Goal: Task Accomplishment & Management: Complete application form

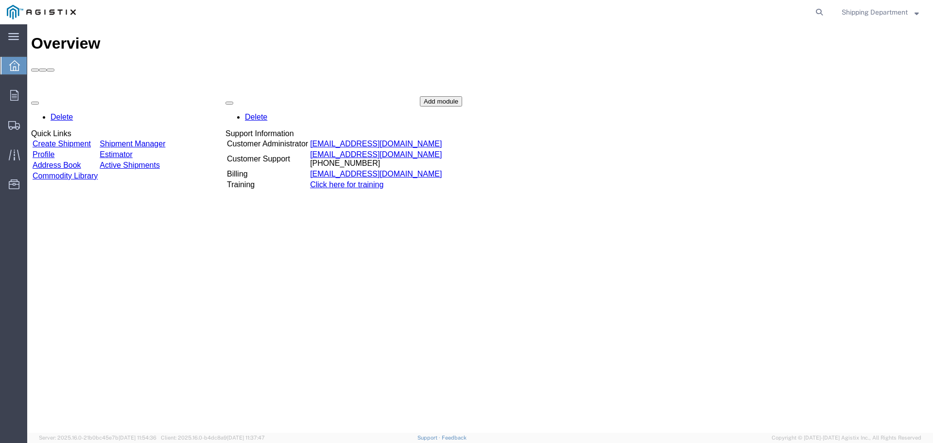
click at [91, 139] on link "Create Shipment" at bounding box center [62, 143] width 58 height 8
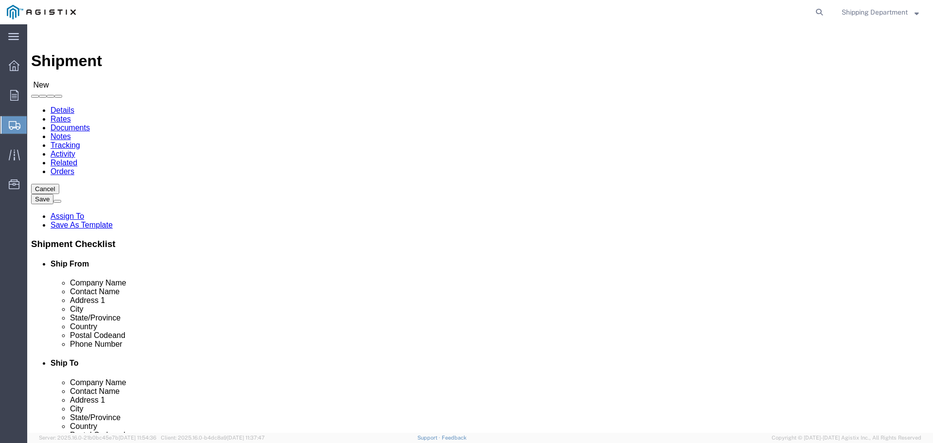
select select
click select "Select [PERSON_NAME] Manufacturing Co PG&E"
select select "9596"
click select "Select [PERSON_NAME] Manufacturing Co PG&E"
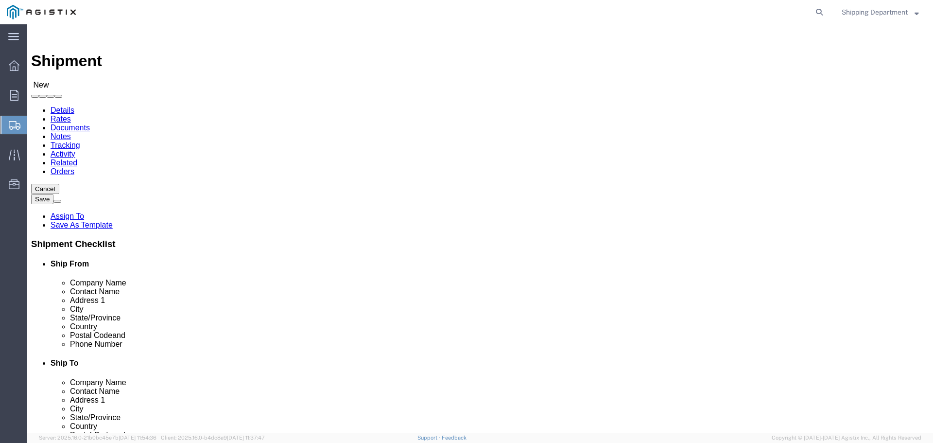
select select "PURCHORD"
select select
click select "Select All Others [GEOGRAPHIC_DATA] [GEOGRAPHIC_DATA] [GEOGRAPHIC_DATA] [GEOGRA…"
select select "19745"
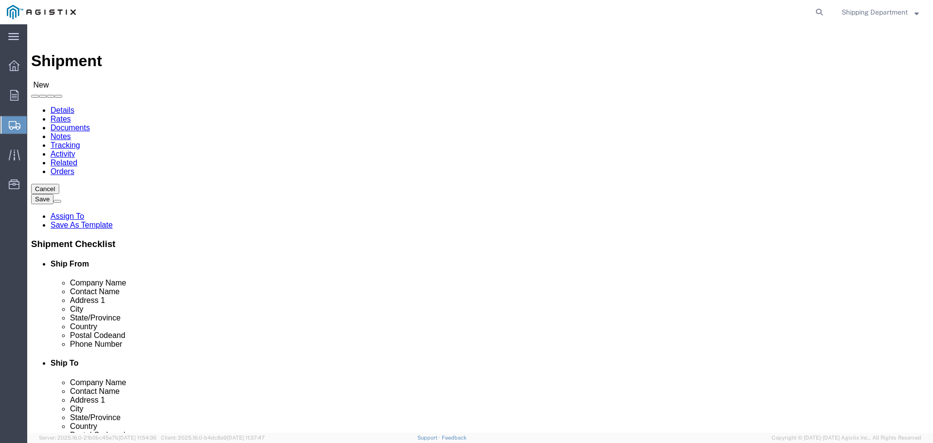
click select "Select All Others [GEOGRAPHIC_DATA] [GEOGRAPHIC_DATA] [GEOGRAPHIC_DATA] [GEOGRA…"
click button
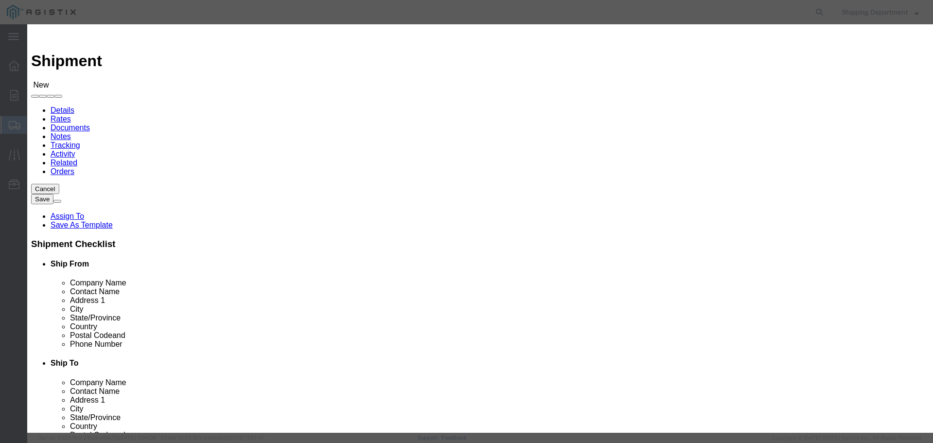
click link "Zip"
click button "Select"
select select
type input "[PERSON_NAME] MFG CO"
type input "[PERSON_NAME]"
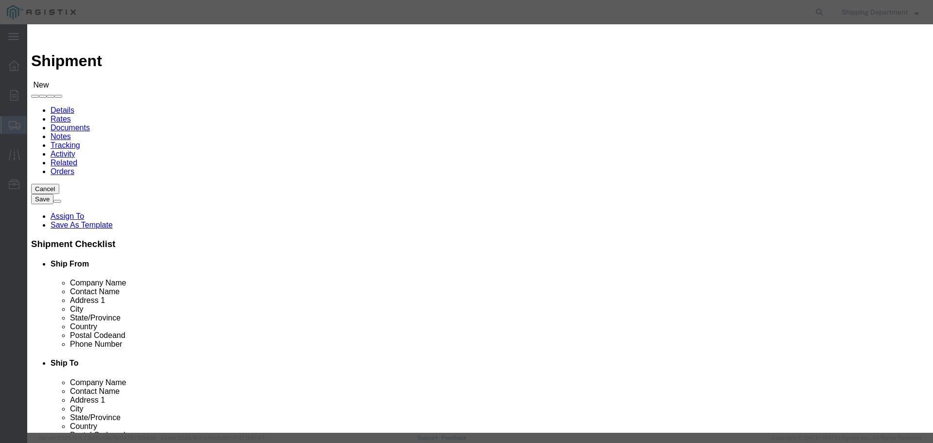
type input "[STREET_ADDRESS]"
type input "[GEOGRAPHIC_DATA],"
type input "95828"
type input "[PHONE_NUMBER]"
select select "CA"
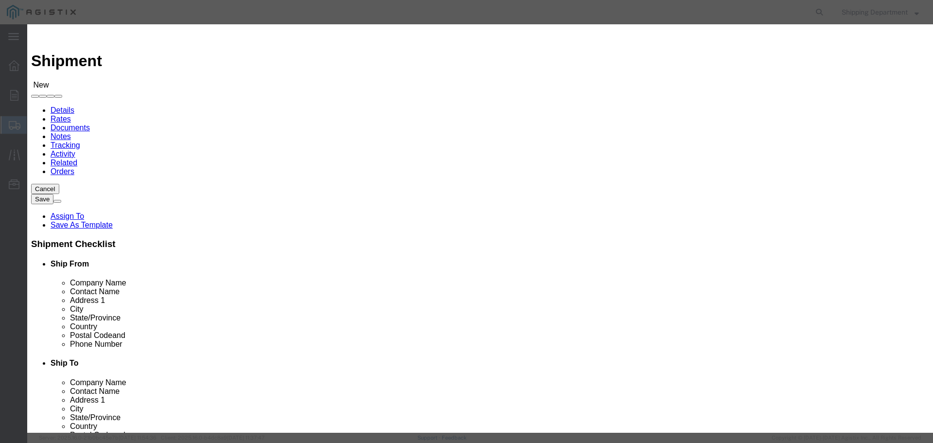
click button "Select"
select select
type input "PG&E - [GEOGRAPHIC_DATA]"
type input "RECEIVING DEPT"
type input "[STREET_ADDRESS]"
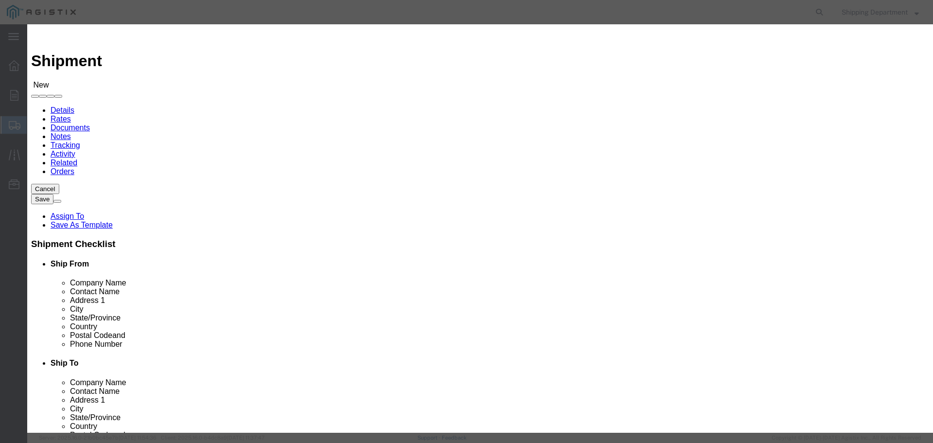
type input "[GEOGRAPHIC_DATA]"
type input "93725"
type input "5108563600"
select select "CA"
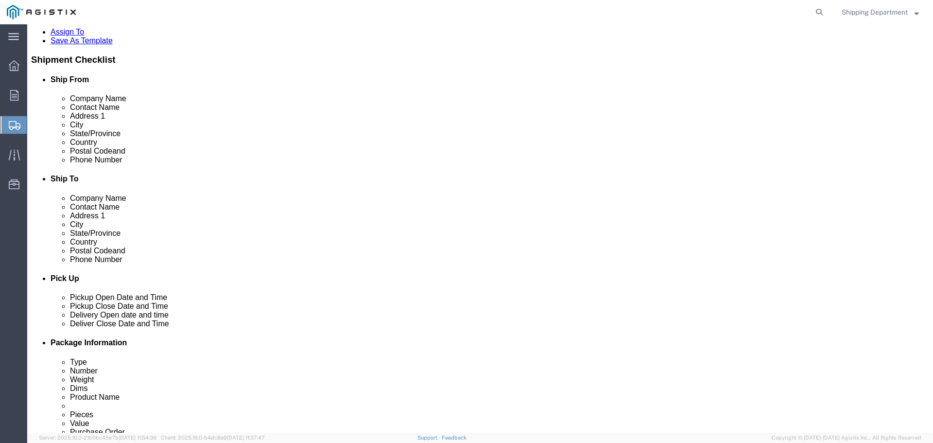
scroll to position [340, 0]
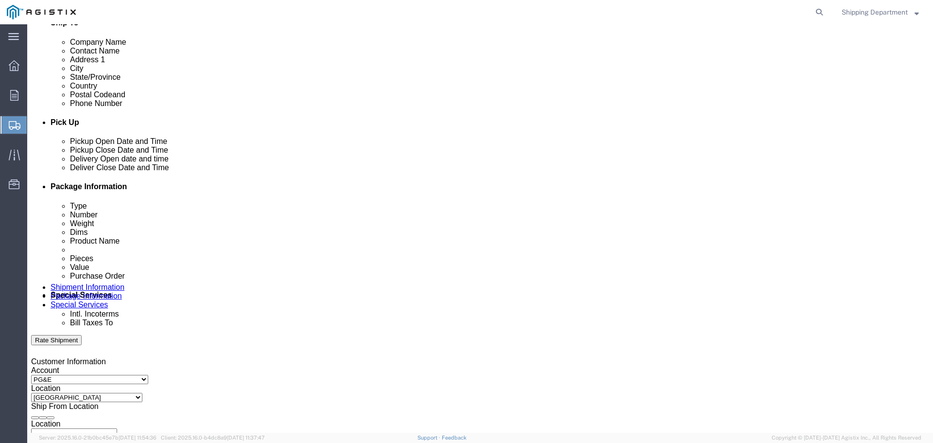
click div "[DATE] 8:00 AM"
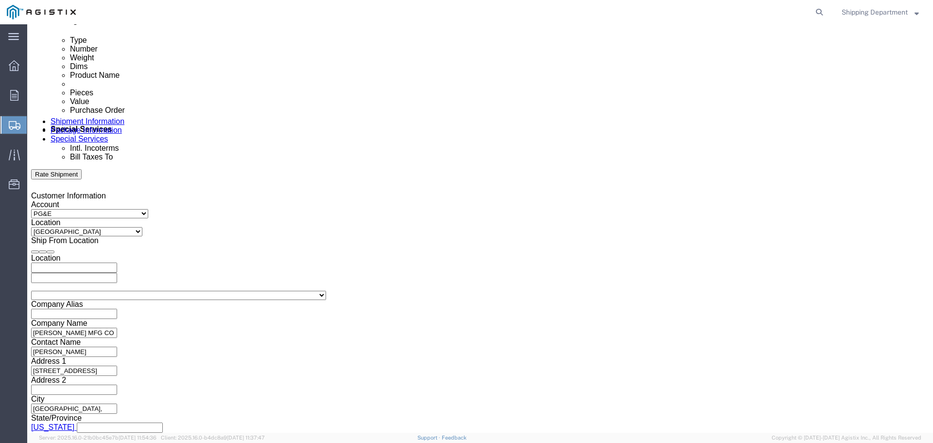
click input "8:00 AM"
type input "7:00 AM"
click button "Apply"
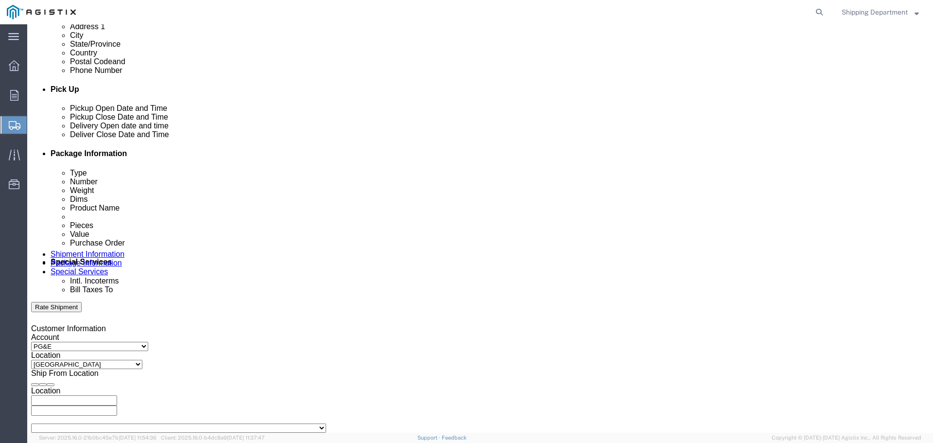
scroll to position [360, 0]
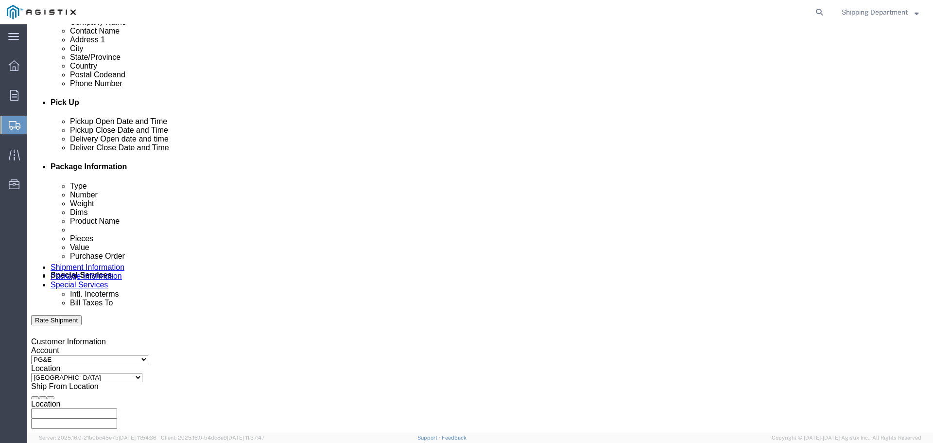
click div
click button "Apply"
click div
drag, startPoint x: 646, startPoint y: 403, endPoint x: 644, endPoint y: 408, distance: 5.0
click button "Apply"
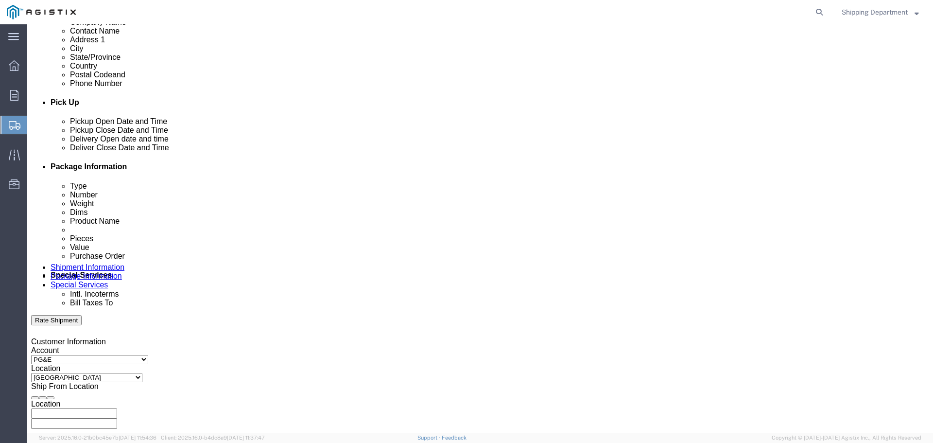
click input "text"
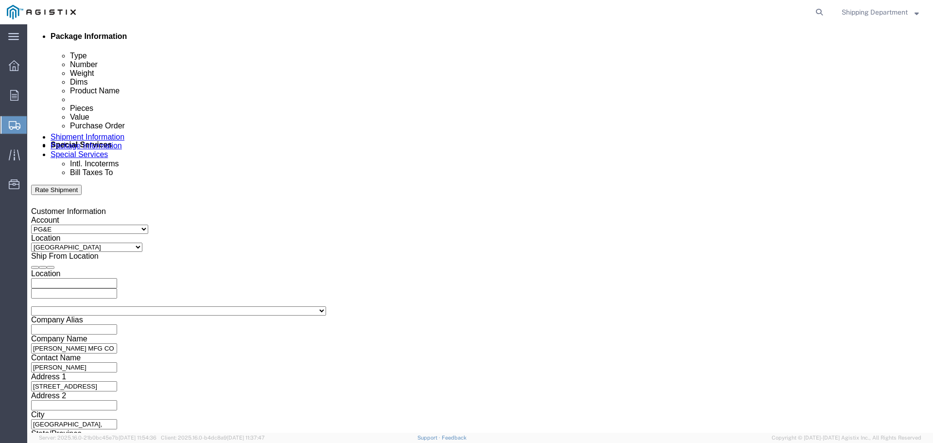
scroll to position [506, 0]
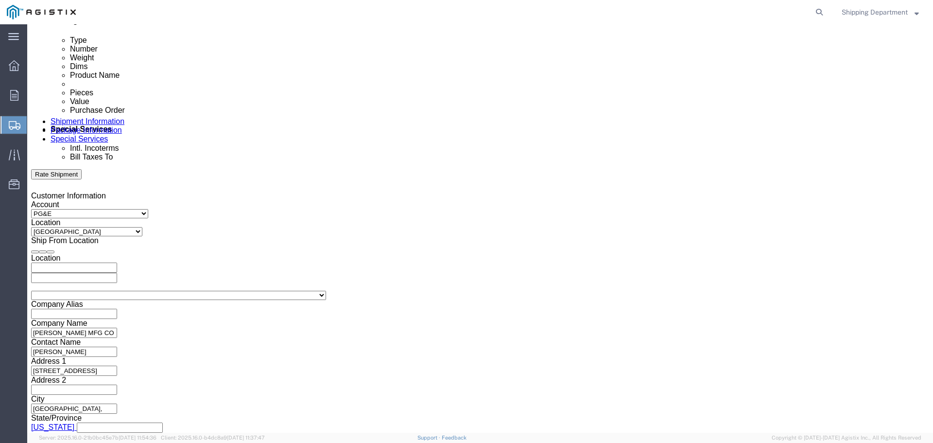
type input "3501410632"
click button "Continue"
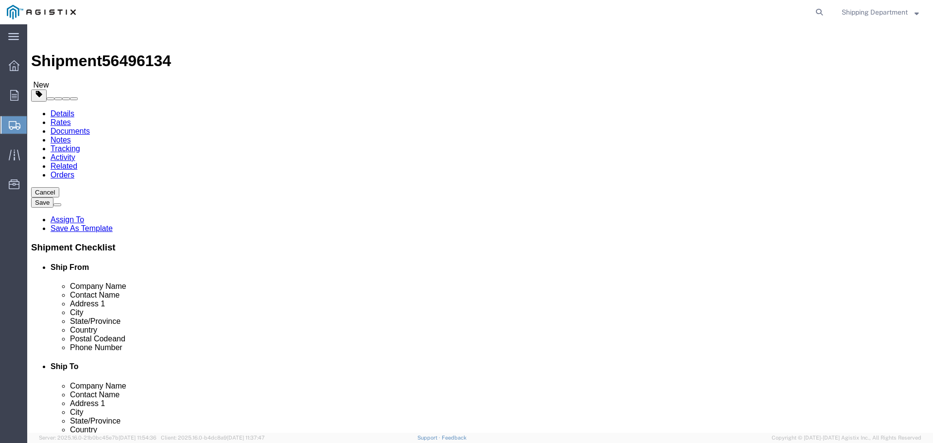
click select "Select Bulk Bundle(s) Cardboard Box(es) Carton(s) Crate(s) Drum(s) (Fiberboard)…"
select select "PONS"
click select "Select Bulk Bundle(s) Cardboard Box(es) Carton(s) Crate(s) Drum(s) (Fiberboard)…"
drag, startPoint x: 140, startPoint y: 211, endPoint x: 106, endPoint y: 209, distance: 34.1
click div "Number 1"
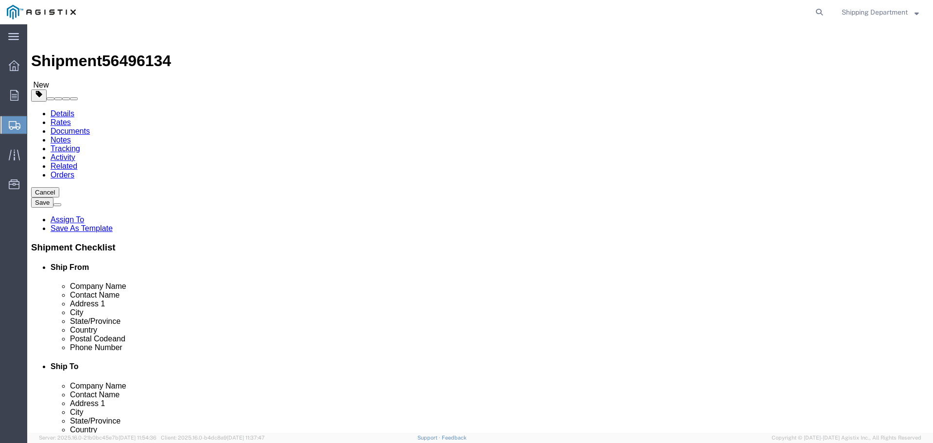
type input "3"
click input "text"
type input "96"
type input "48"
type input "58"
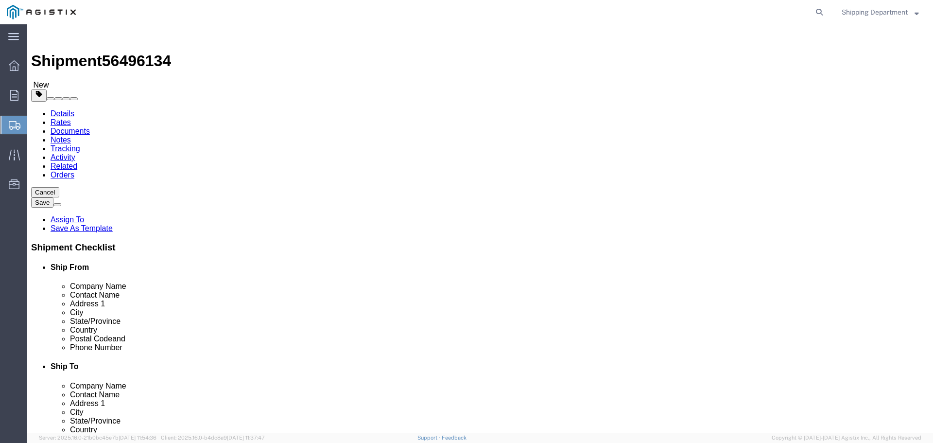
drag, startPoint x: 154, startPoint y: 245, endPoint x: 117, endPoint y: 245, distance: 37.4
click div "Weight 0.00 Select kgs lbs Ship. t°"
type input "4500"
click div "3 x Pallet(s) Oversized (Not Stackable) Package Type Select Bulk Bundle(s) Card…"
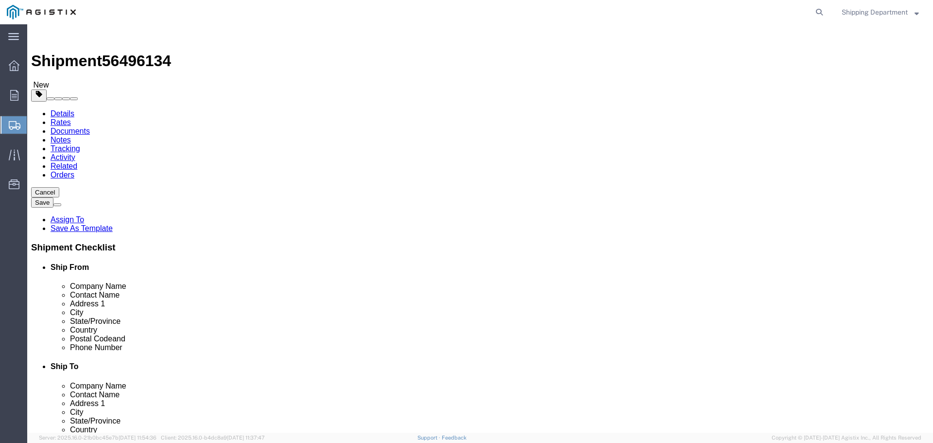
click div "3 x Pallet(s) Oversized (Not Stackable) Package Type Select Bulk Bundle(s) Card…"
drag, startPoint x: 156, startPoint y: 289, endPoint x: 157, endPoint y: 283, distance: 6.0
click div
click span
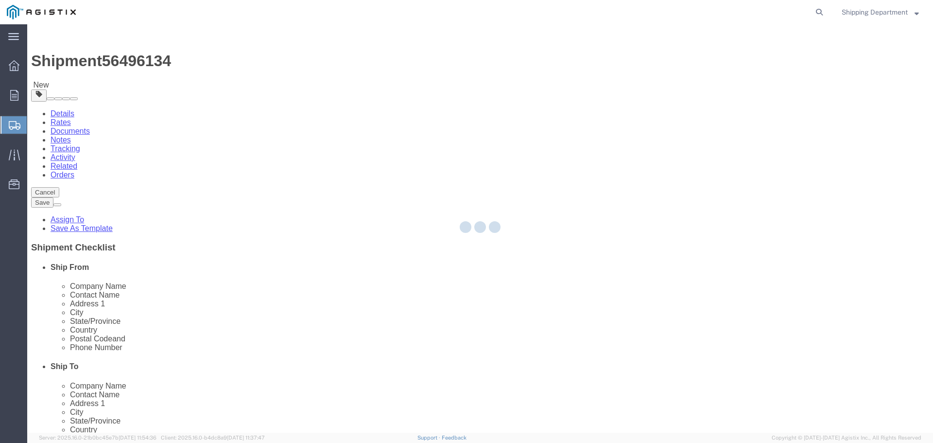
click at [181, 316] on div at bounding box center [480, 228] width 906 height 408
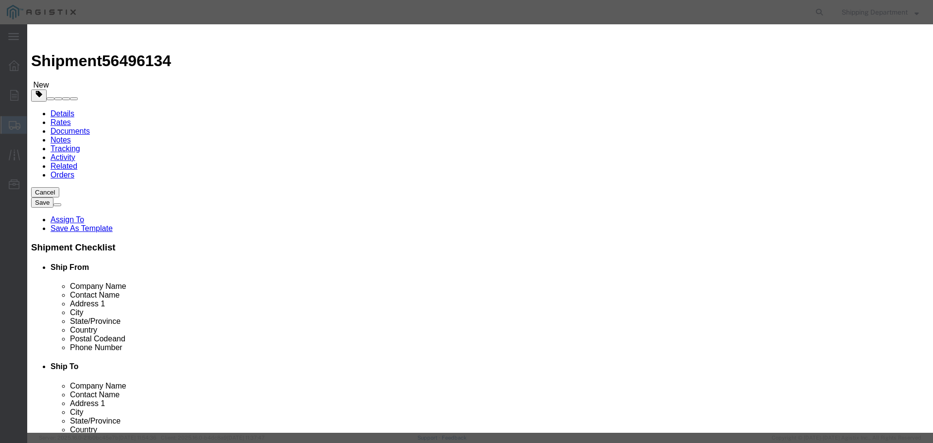
click input "text"
type input "T"
type input "CROSSARM"
click strong "CROSSARM"
select select
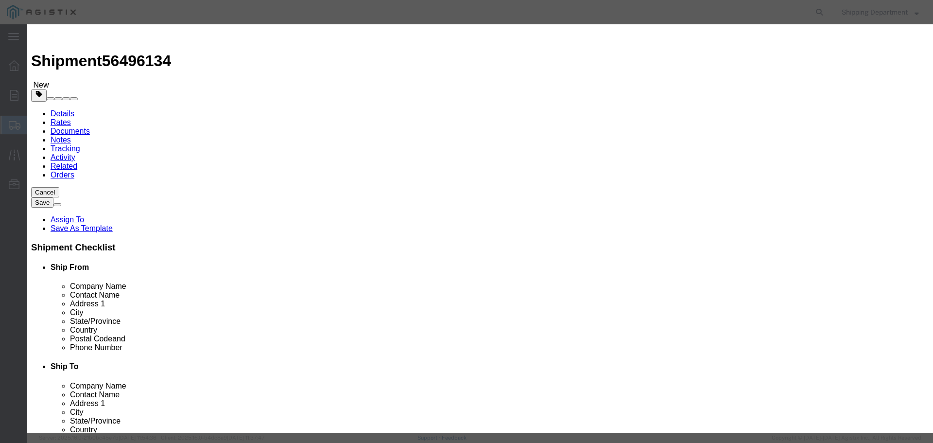
select select "USD"
type input "BAC BRACE CROSSARM 28" LONG FLAT"
type input "M180245"
type input "BAC BRACE CROSSARM 28" LONG FLAT"
click input "M180245"
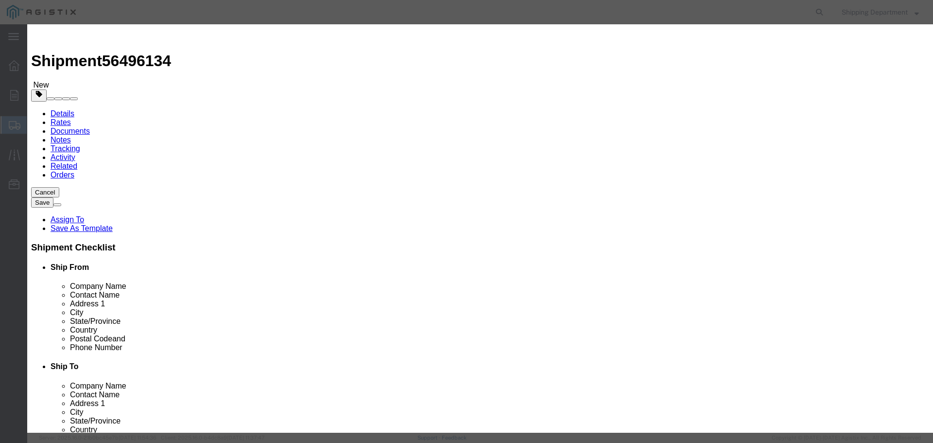
type input "M150591"
click td "Name: CROSSARM COMPOSITE TANGENT 8'"
type input "CROSSARM COMPOSITE TANGENT 8'"
type input "M150591"
click input "text"
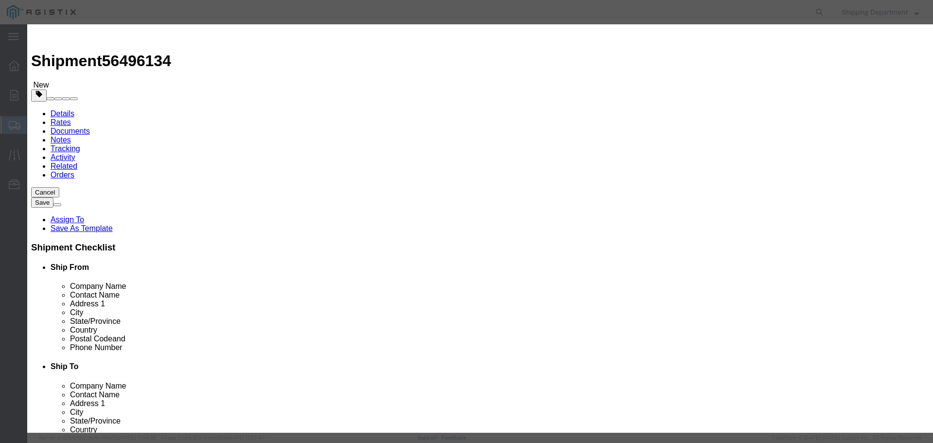
type input "126"
click input "text"
type input "1"
click select "Select 50 55 60 65 70 85 92.5 100 125 175 250 300 400"
select select "50"
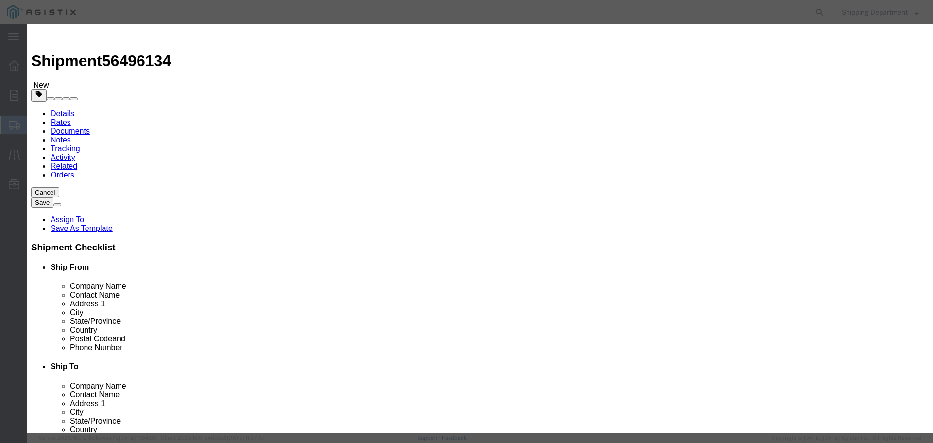
click select "Select 50 55 60 65 70 85 92.5 100 125 175 250 300 400"
click button "Save & Close"
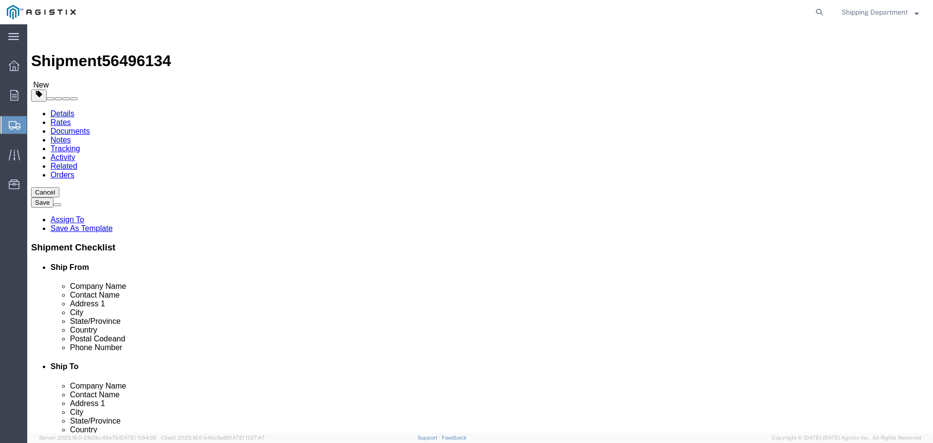
click button "Continue"
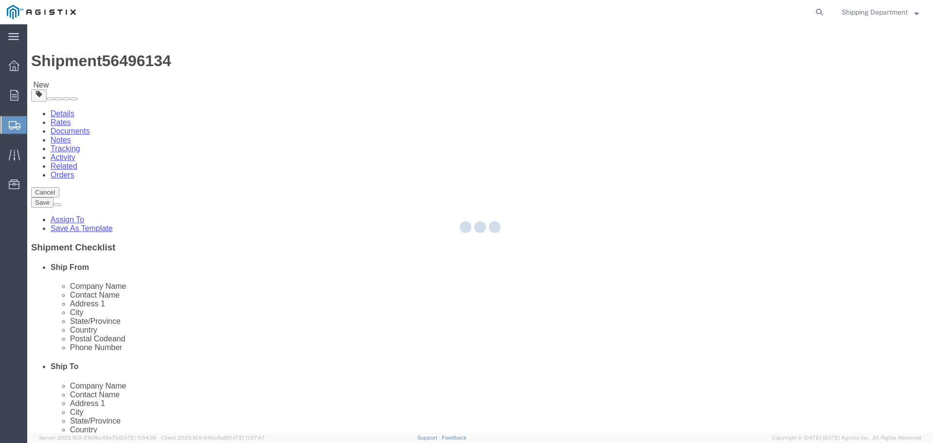
select select
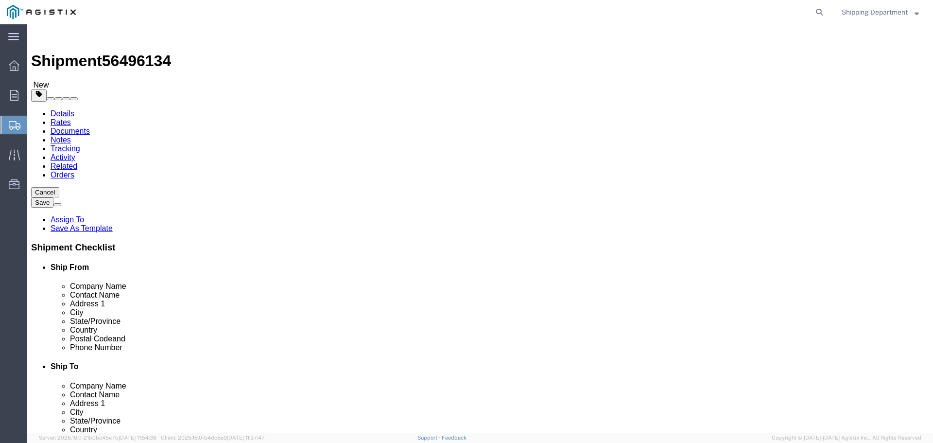
click textarea
type textarea "FRESNO IS OUT OF CROSSARMS AND NEEDS ASAP"
click button "Rate Shipment"
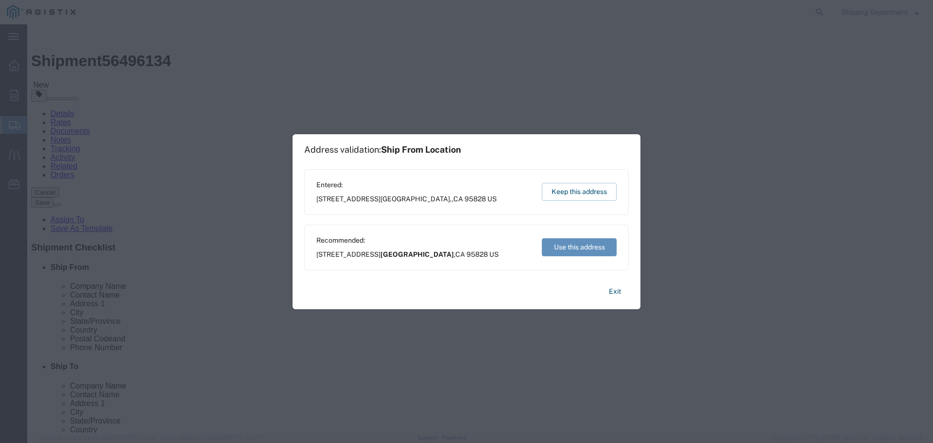
click at [575, 246] on button "Use this address" at bounding box center [579, 247] width 75 height 18
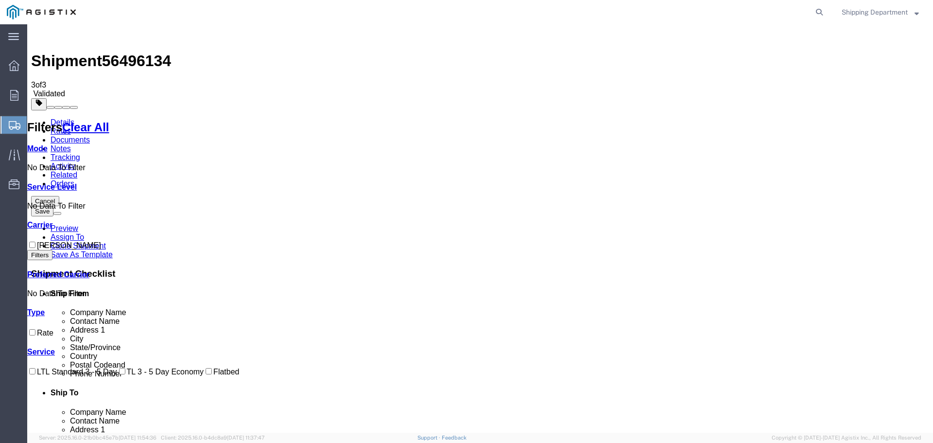
checkbox input "true"
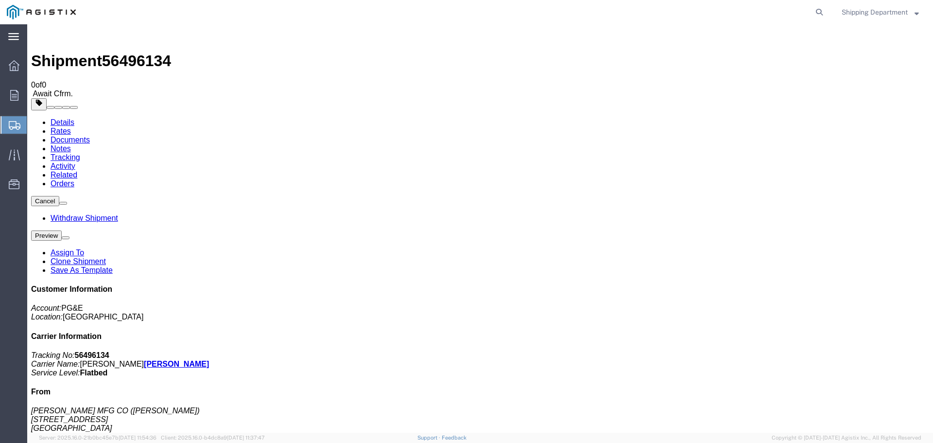
click at [15, 38] on icon at bounding box center [13, 36] width 11 height 7
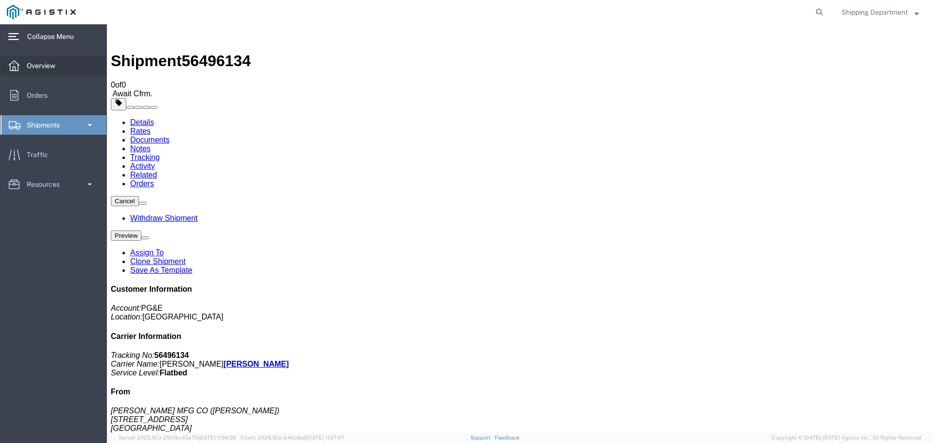
click at [20, 70] on div at bounding box center [13, 65] width 27 height 19
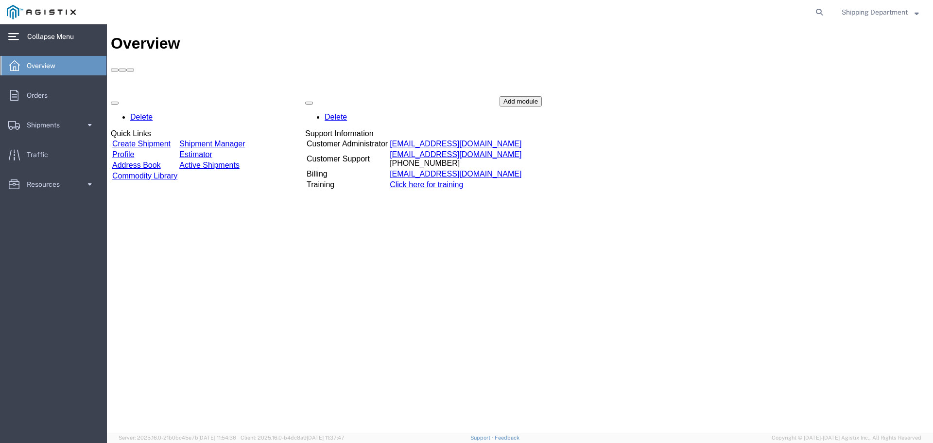
click at [170, 139] on link "Create Shipment" at bounding box center [141, 143] width 58 height 8
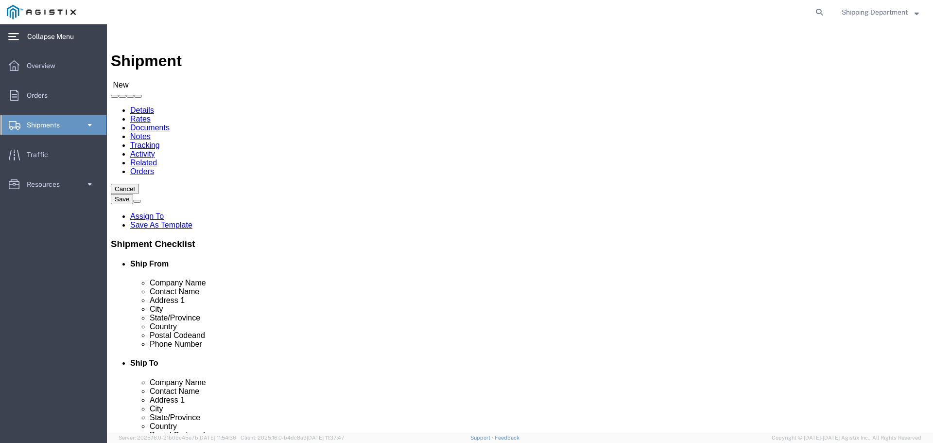
click select "Select [PERSON_NAME] Manufacturing Co PG&E"
select select "9596"
click select "Select [PERSON_NAME] Manufacturing Co PG&E"
select select "PURCHORD"
select select
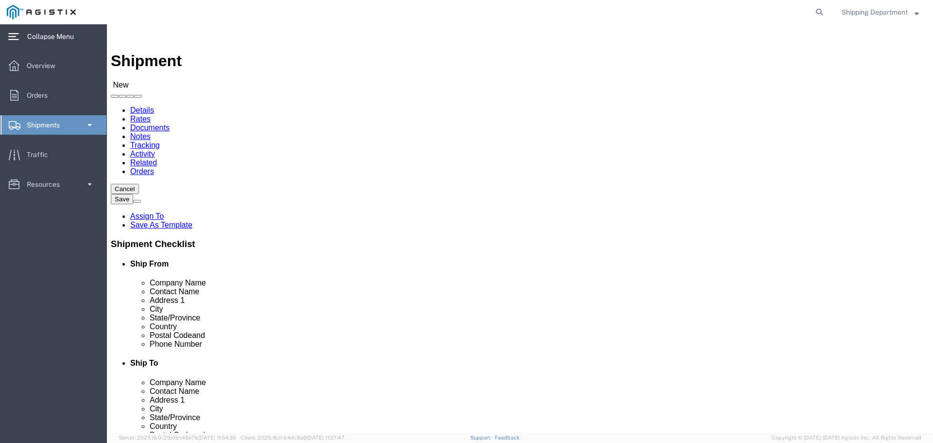
select select
click select "Select All Others [GEOGRAPHIC_DATA] [GEOGRAPHIC_DATA] [GEOGRAPHIC_DATA] [GEOGRA…"
select select "19745"
click select "Select All Others [GEOGRAPHIC_DATA] [GEOGRAPHIC_DATA] [GEOGRAPHIC_DATA] [GEOGRA…"
click span
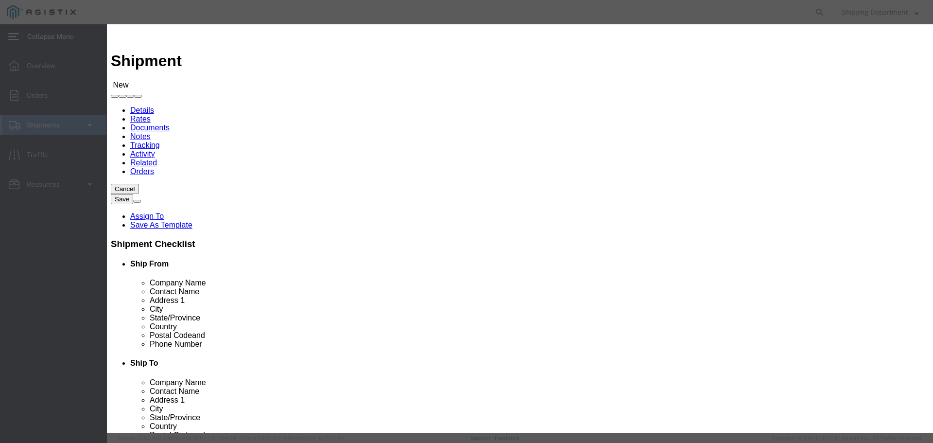
click link "Zip"
click button "Select"
select select
type input "[PERSON_NAME] MFG CO"
type input "[PERSON_NAME]"
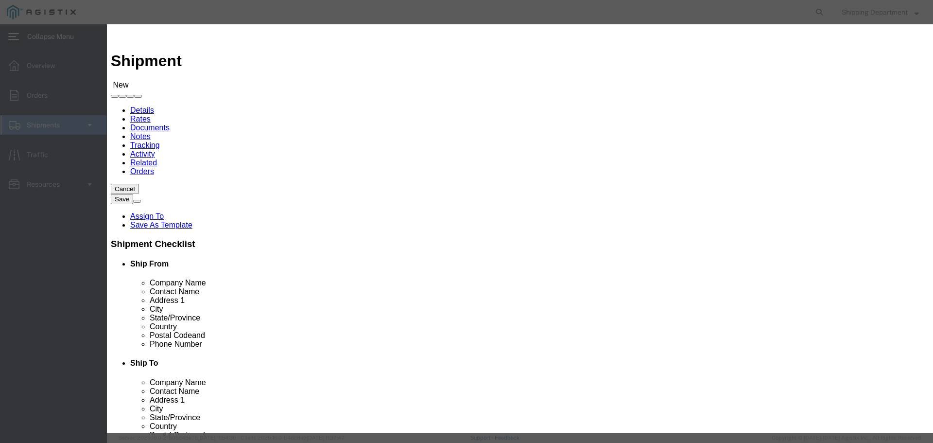
type input "2261 [PERSON_NAME] CT"
type input "[GEOGRAPHIC_DATA]"
type input "94565"
type input "5108563600"
select select "CA"
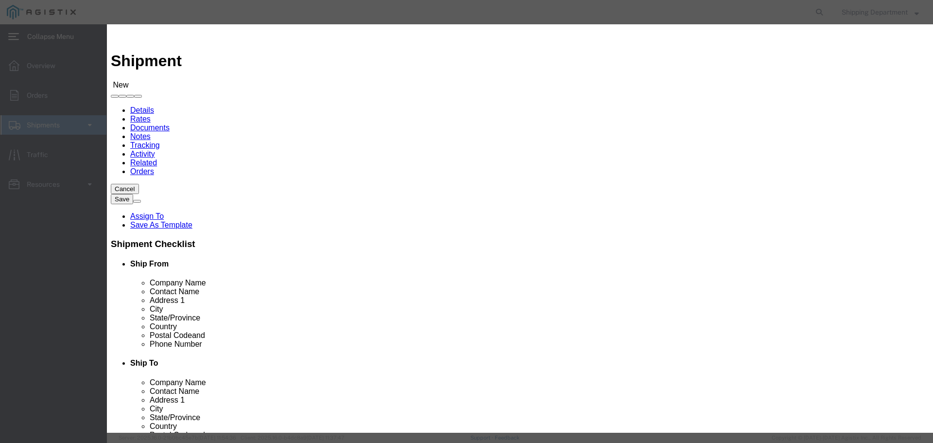
click button "Select"
select select
type input "PG&E - [GEOGRAPHIC_DATA]"
type input "RECEIVING DEPT"
type input "[STREET_ADDRESS]"
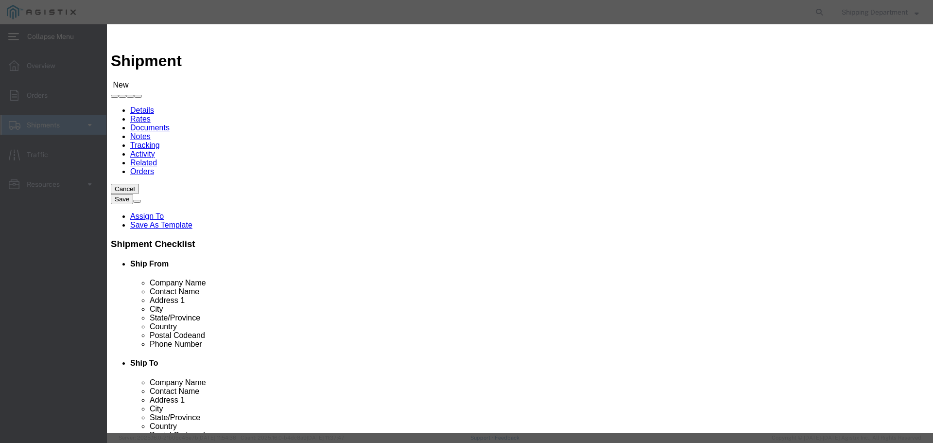
type input "[GEOGRAPHIC_DATA]"
type input "93725"
type input "5108563600"
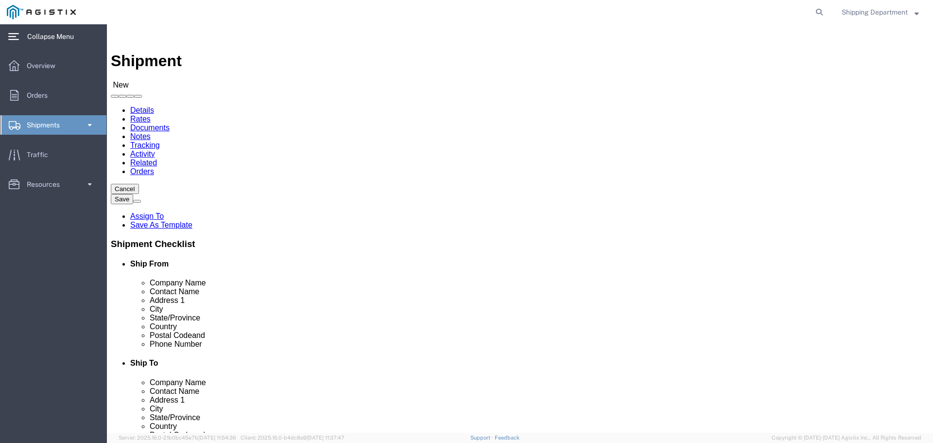
select select "CA"
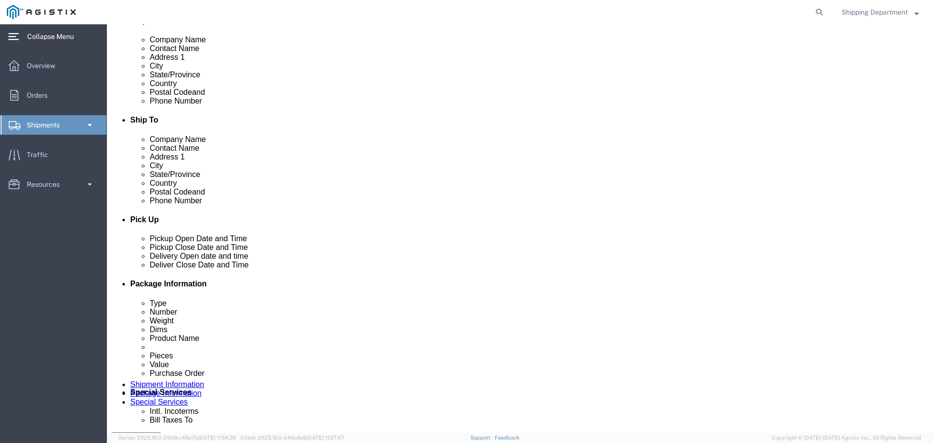
scroll to position [291, 0]
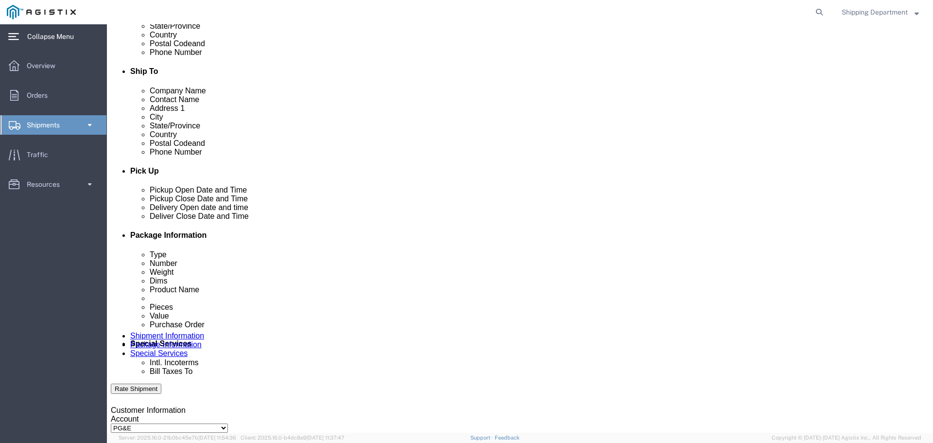
click div "[DATE] 8:00 AM"
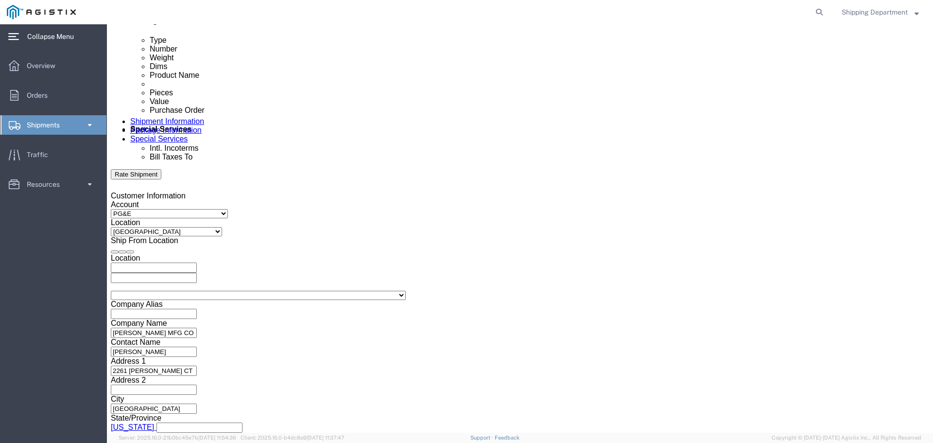
click input "8:00 AM"
type input "7:00 AM"
click button "Apply"
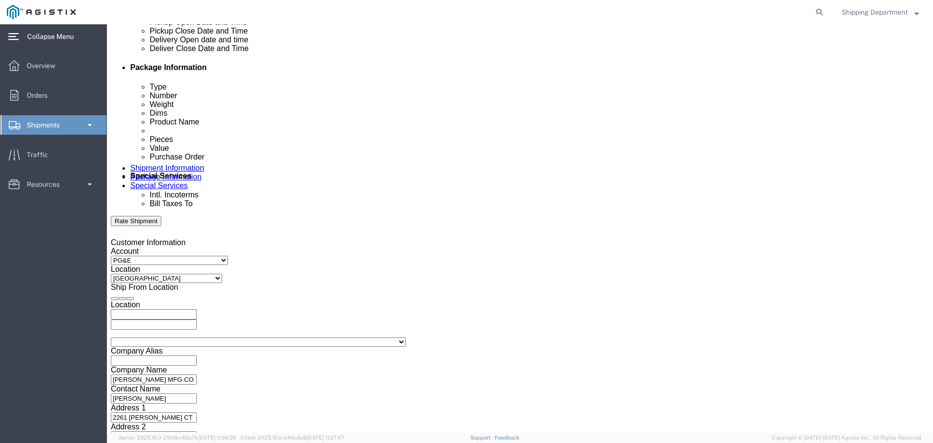
scroll to position [409, 0]
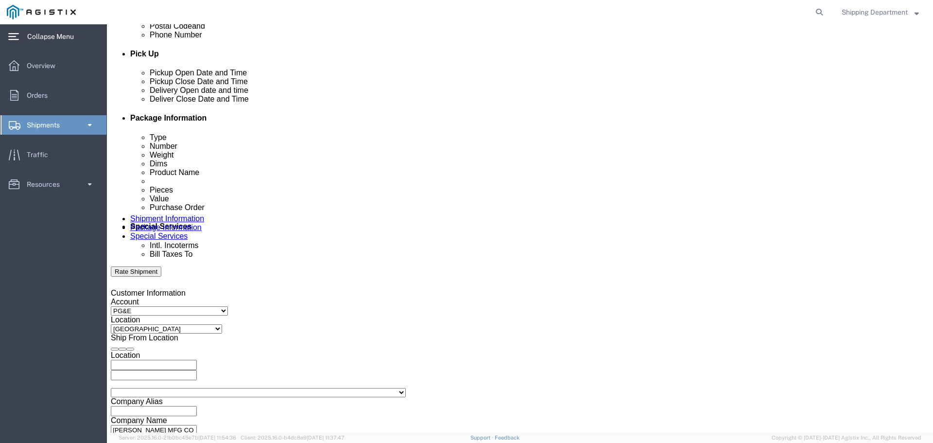
click div
click button "Apply"
click div
click button "Apply"
click input "text"
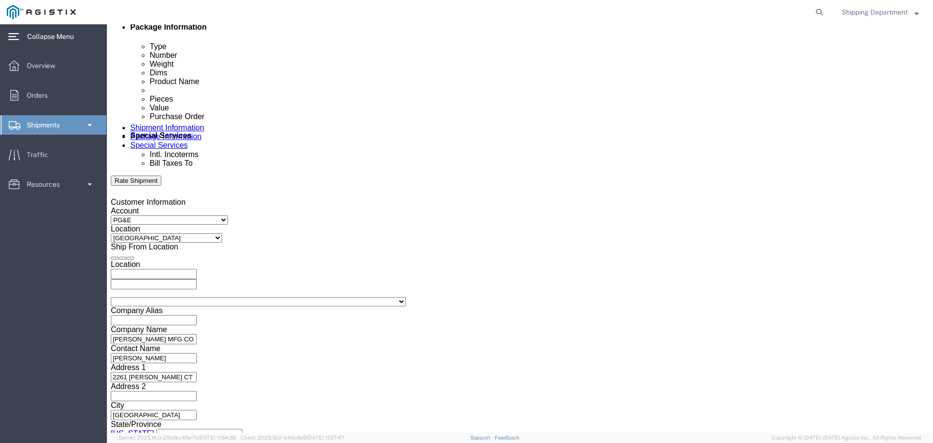
scroll to position [506, 0]
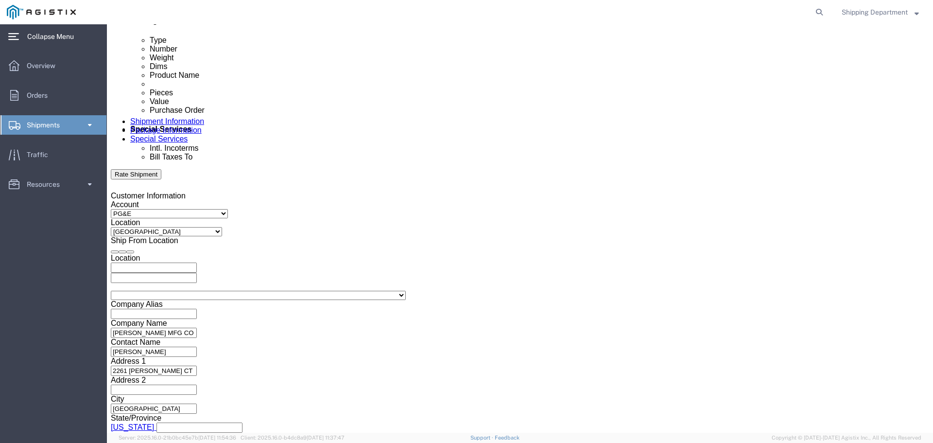
type input "3501410632"
click button "Continue"
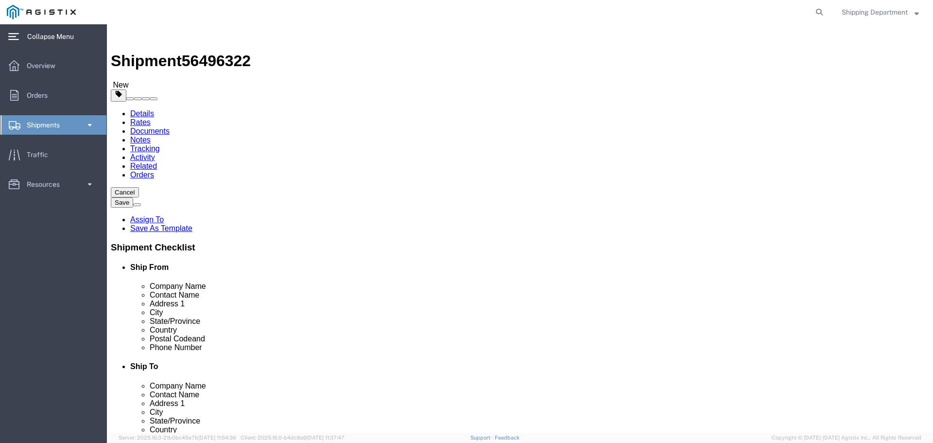
click select "Select Bulk Bundle(s) Cardboard Box(es) Carton(s) Crate(s) Drum(s) (Fiberboard)…"
select select "PONS"
click select "Select Bulk Bundle(s) Cardboard Box(es) Carton(s) Crate(s) Drum(s) (Fiberboard)…"
click input "1"
type input "4"
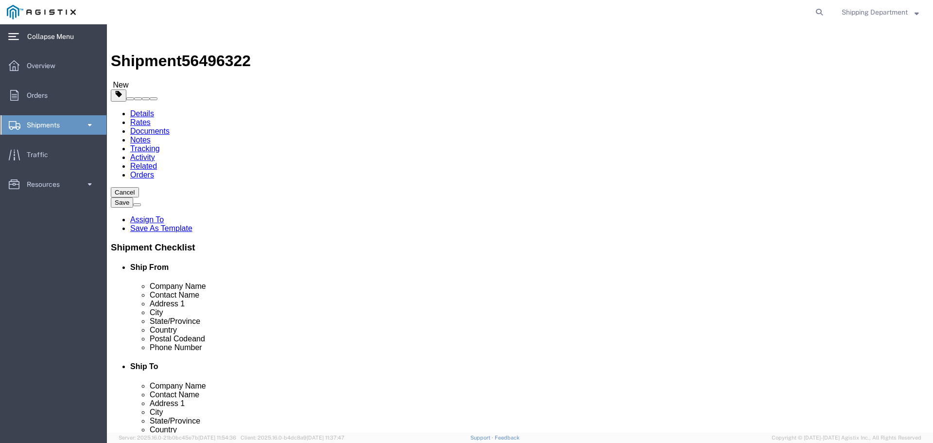
click input "text"
type input "96"
type input "48"
type input "58"
drag, startPoint x: 144, startPoint y: 249, endPoint x: 40, endPoint y: 254, distance: 104.6
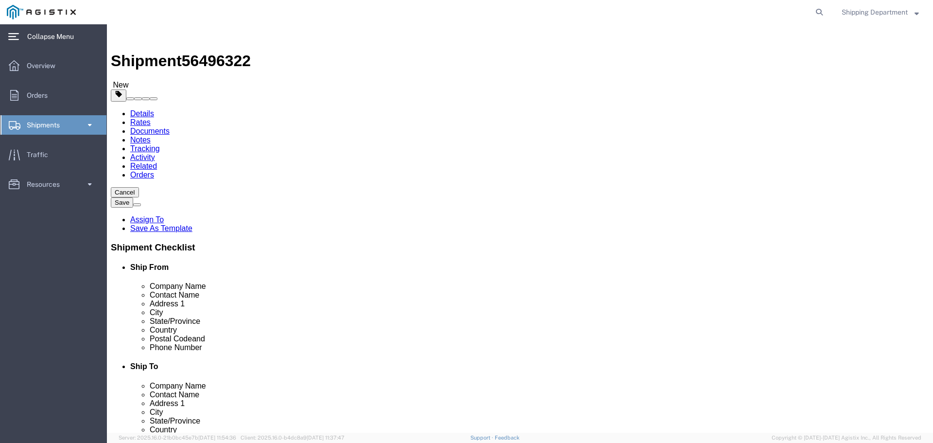
click div "Weight 0.00 Select kgs lbs Ship. t°"
type input "6000"
click div "4 x Pallet(s) Oversized (Not Stackable) Package Type Select Bulk Bundle(s) Card…"
click link "Add Content"
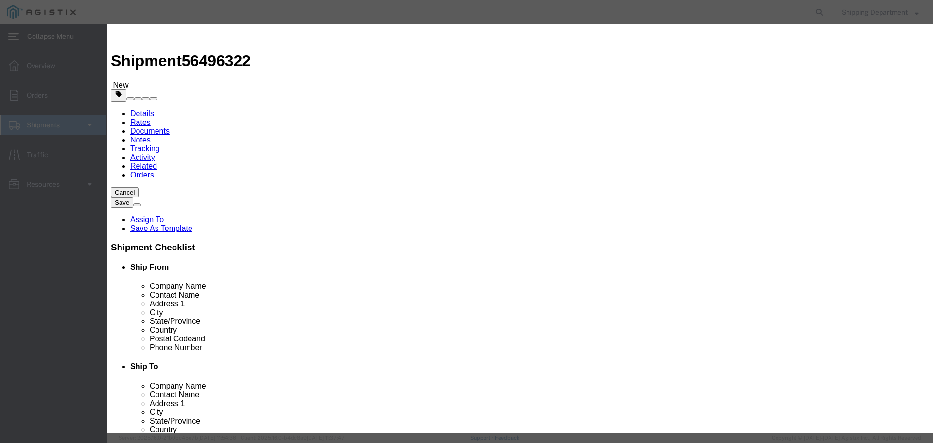
click input "text"
type input "fiberglass"
click td "Name: ANTENNA COLLINEAR FIBERGLASS"
select select
select select "USD"
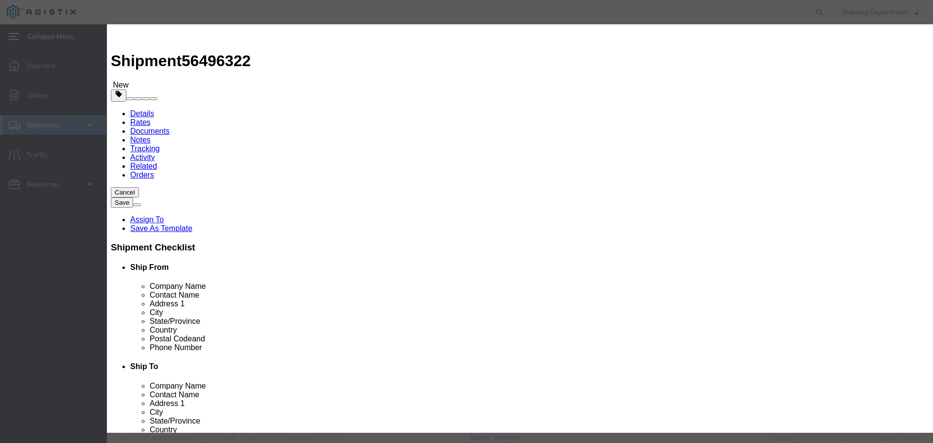
type input "ANTENNA COLLINEAR FIBERGLASS"
type input "D759917"
type input "ANTENNA COLLINEAR FIBERGLASS"
click input "text"
click input "D759917"
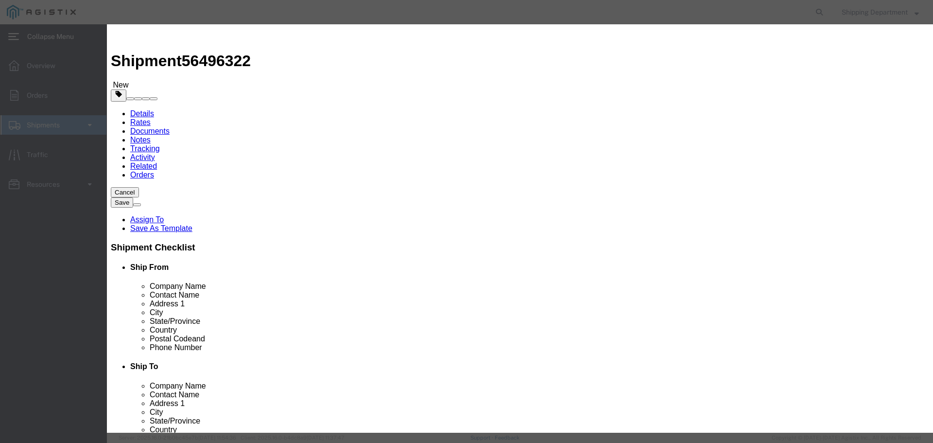
click input "D759917"
type input "D"
type input "m150591"
click td "Name: CROSSARM COMPOSITE TANGENT 8'"
type input "CROSSARM COMPOSITE TANGENT 8'"
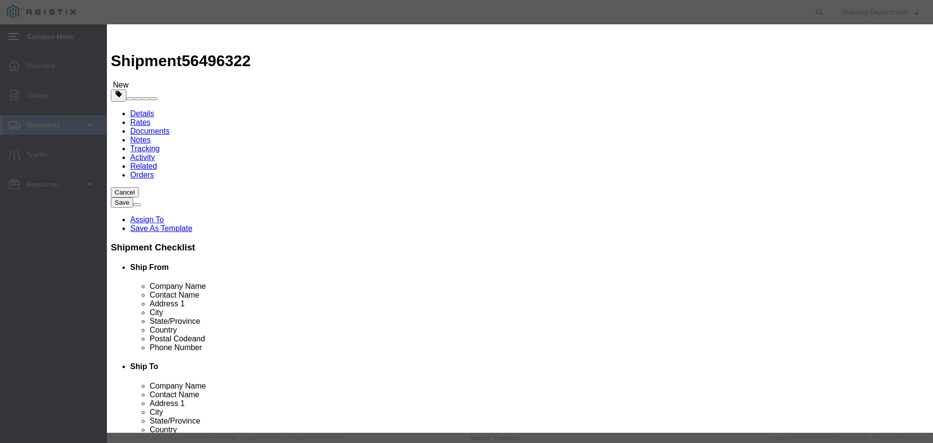
type input "M150591"
click input "text"
type input "168"
click input "text"
type input "1"
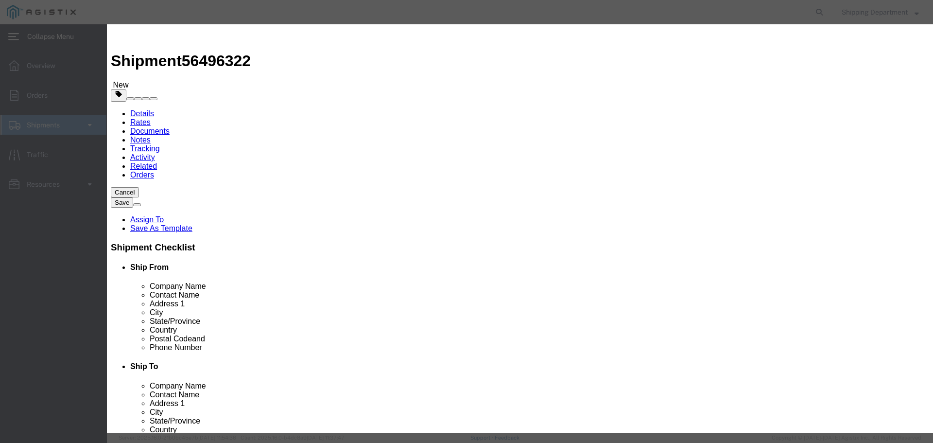
click select "Select 50 55 60 65 70 85 92.5 100 125 175 250 300 400"
select select "50"
click select "Select 50 55 60 65 70 85 92.5 100 125 175 250 300 400"
click button "Save & Close"
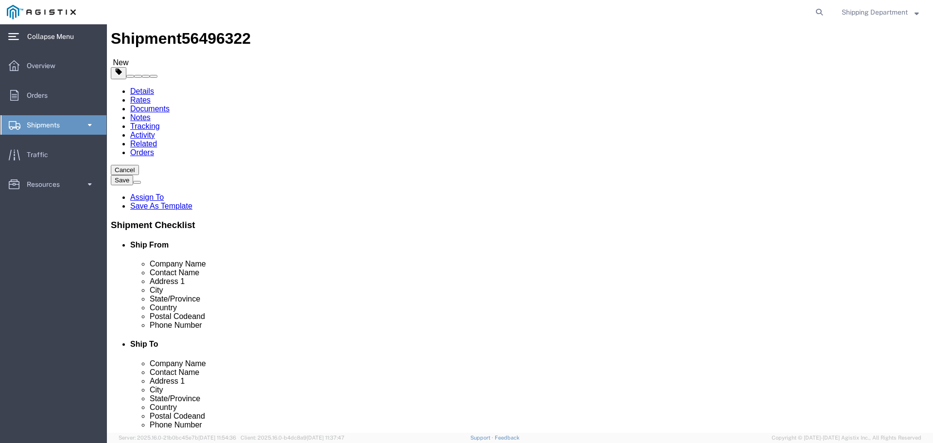
scroll to position [34, 0]
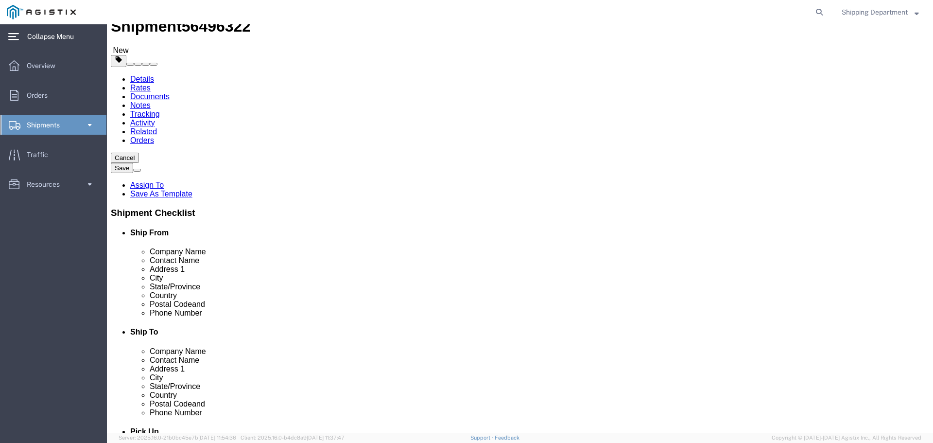
click button "Continue"
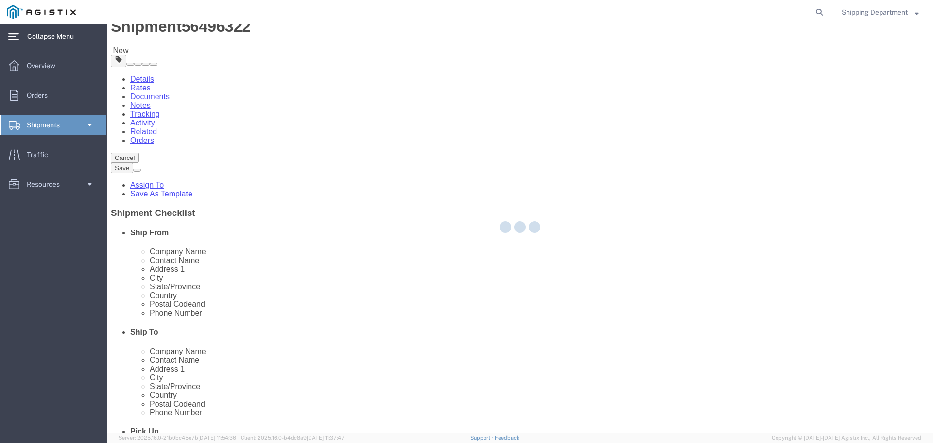
select select
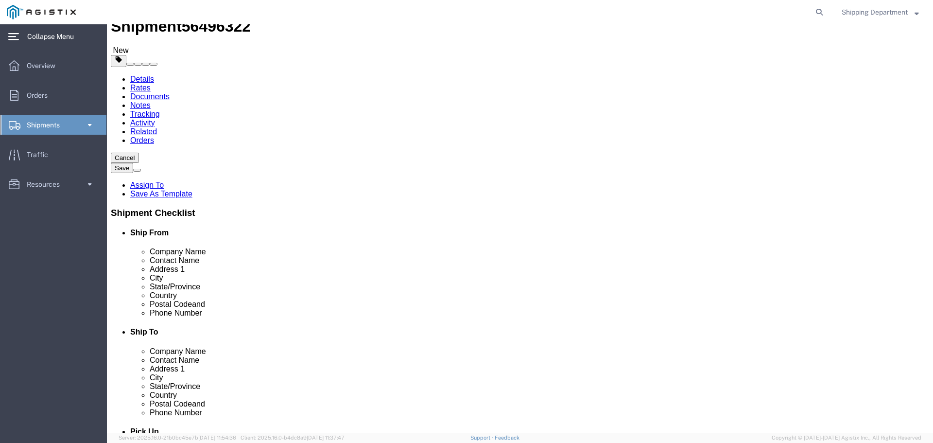
click textarea
type textarea "f"
type textarea "O"
type textarea "PGE NEEDS LOAD ASAP"
click button "Rate Shipment"
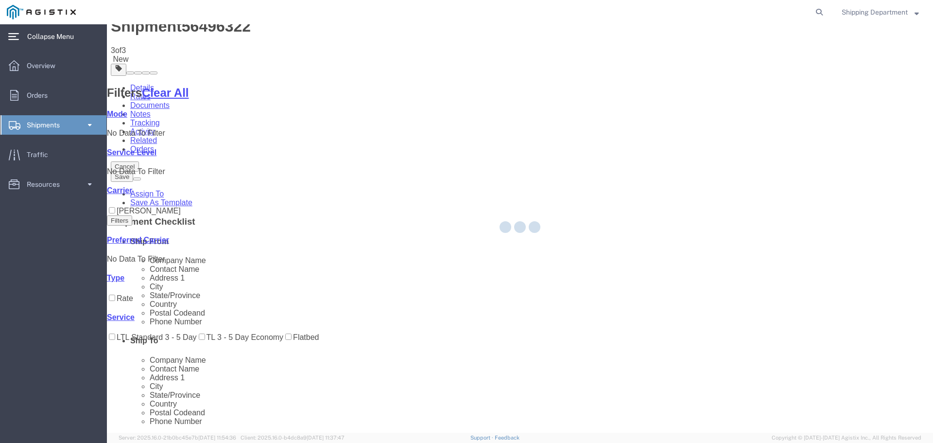
scroll to position [0, 0]
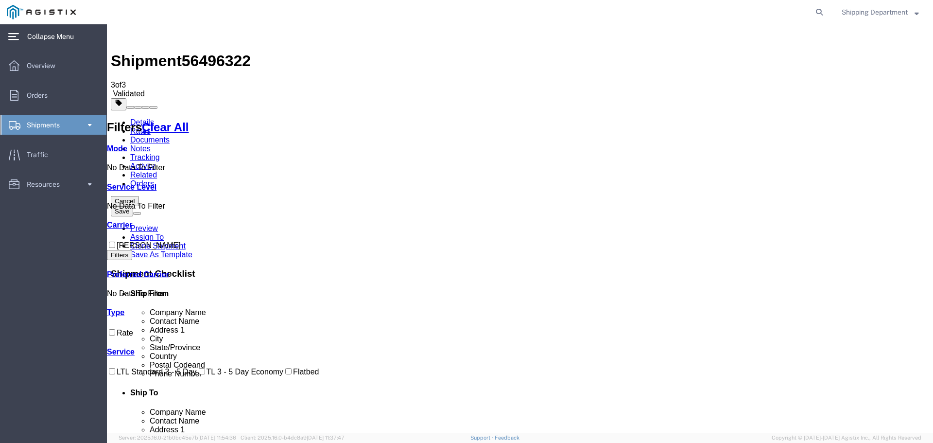
drag, startPoint x: 575, startPoint y: 174, endPoint x: 586, endPoint y: 176, distance: 10.9
checkbox input "true"
